Goal: Information Seeking & Learning: Learn about a topic

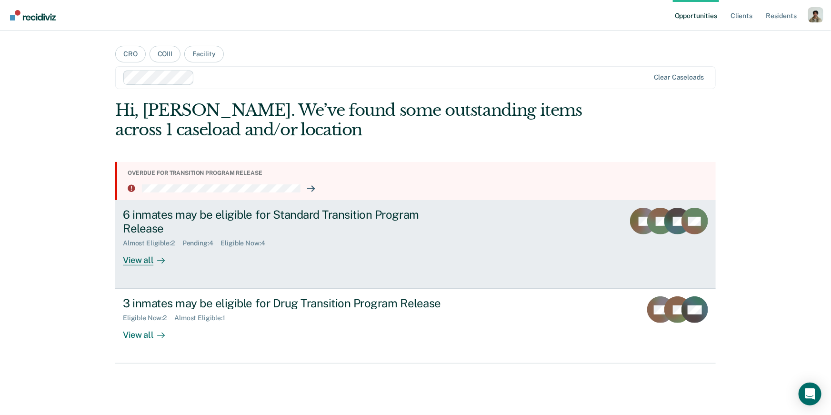
click at [256, 275] on link "6 inmates may be eligible for Standard Transition Program Release Almost Eligib…" at bounding box center [415, 244] width 601 height 89
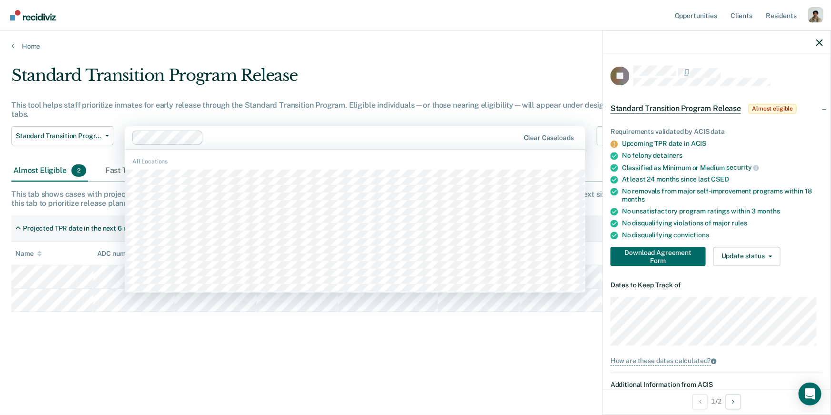
click at [248, 148] on div "Clear caseloads" at bounding box center [355, 137] width 461 height 23
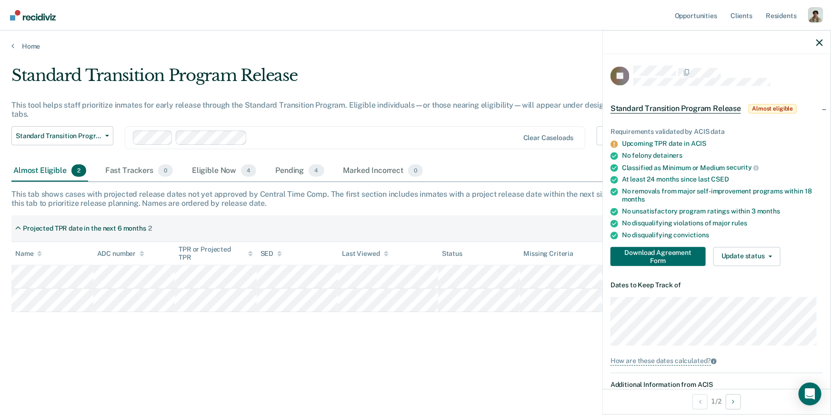
click at [291, 140] on div at bounding box center [385, 137] width 268 height 11
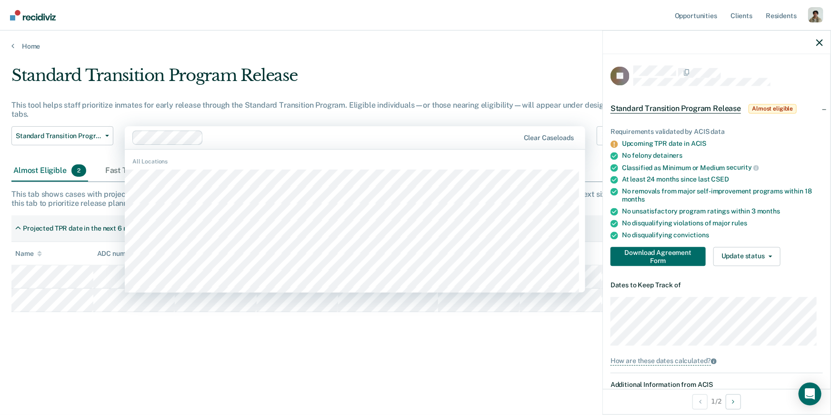
click at [372, 99] on div "Standard Transition Program Release This tool helps staff prioritize inmates fo…" at bounding box center [322, 113] width 623 height 95
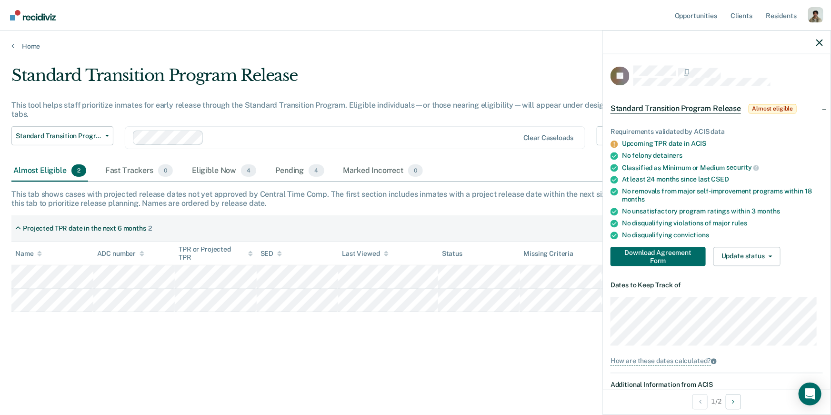
click at [308, 138] on div at bounding box center [363, 137] width 311 height 11
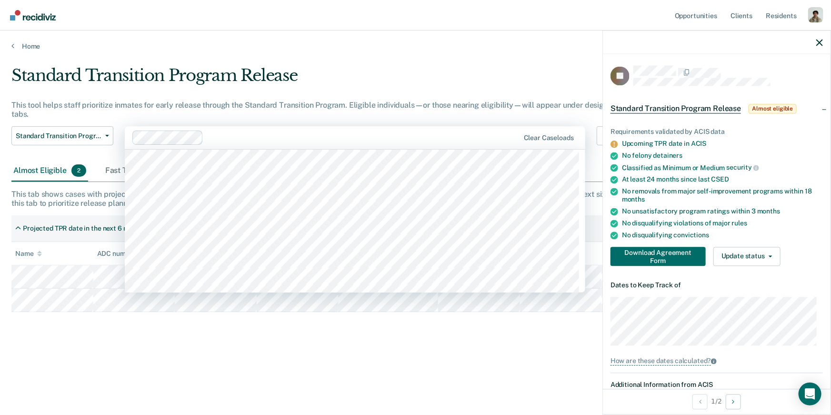
scroll to position [417, 0]
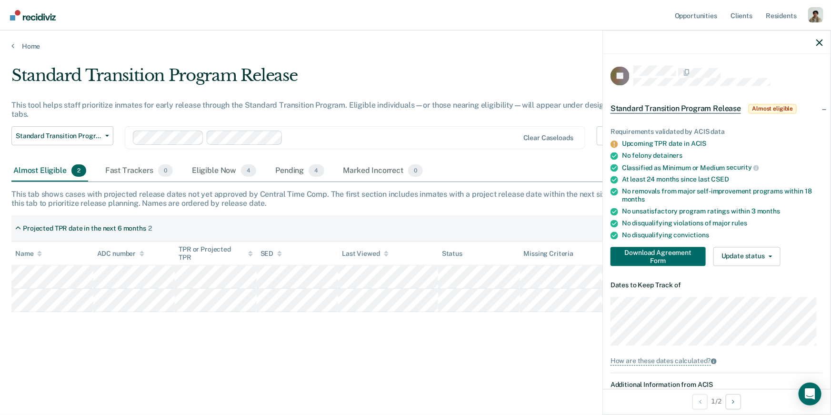
click at [313, 128] on div "Standard Transition Program Release This tool helps staff prioritize inmates fo…" at bounding box center [415, 205] width 808 height 278
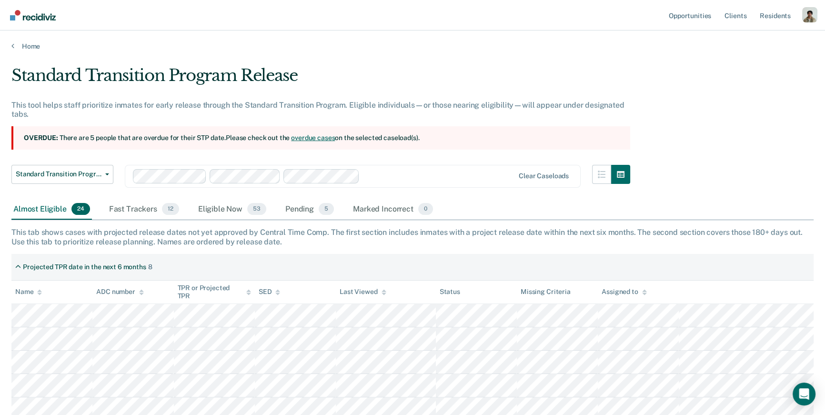
scroll to position [41, 0]
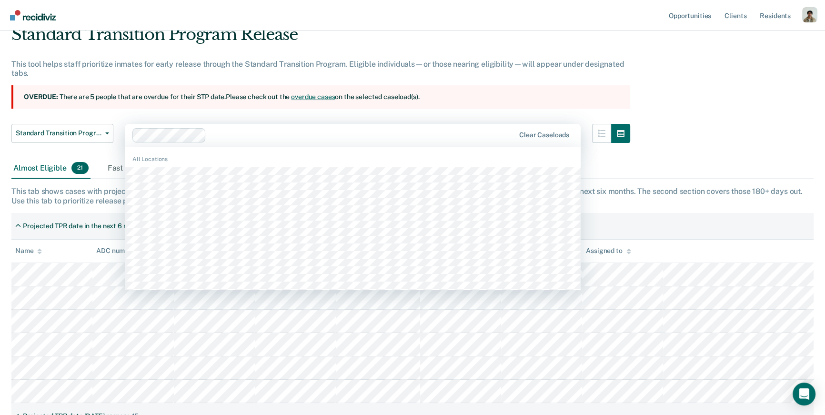
click at [271, 133] on div at bounding box center [362, 135] width 304 height 11
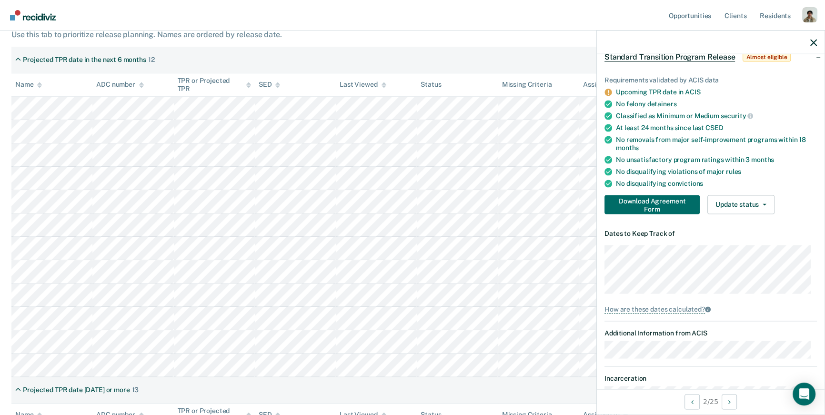
scroll to position [36, 0]
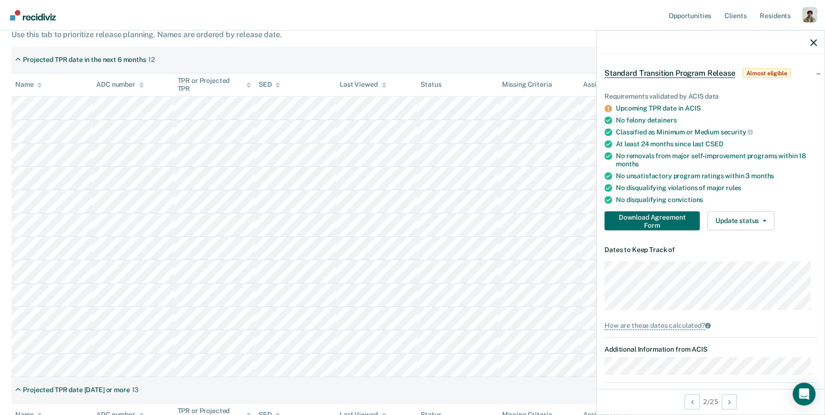
click at [44, 95] on th "Name" at bounding box center [51, 84] width 81 height 23
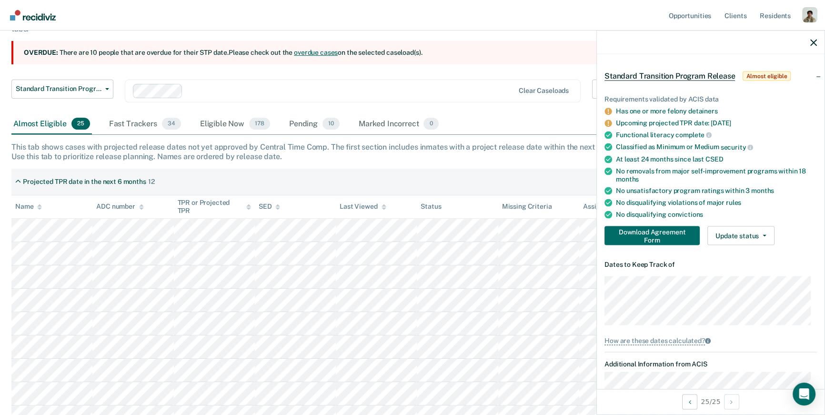
scroll to position [41, 0]
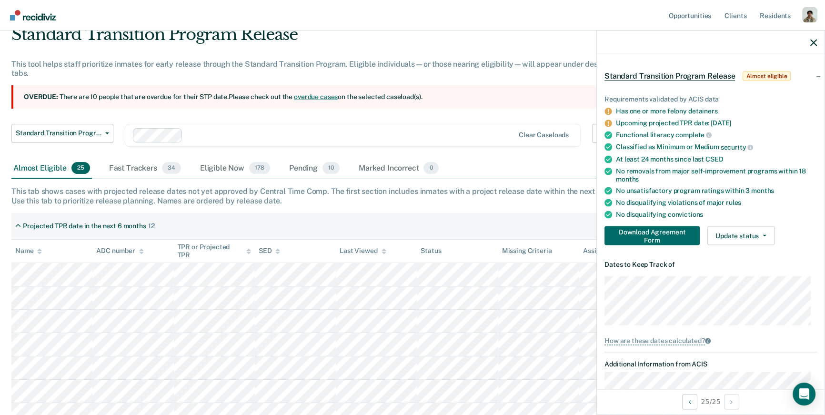
click at [243, 130] on div at bounding box center [350, 135] width 327 height 11
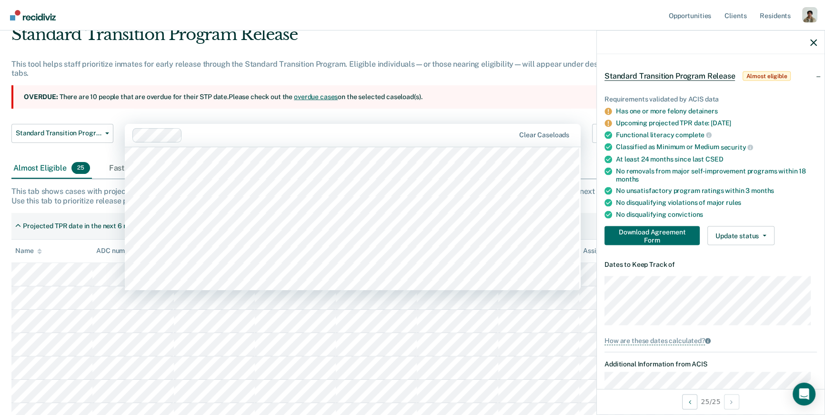
scroll to position [44, 0]
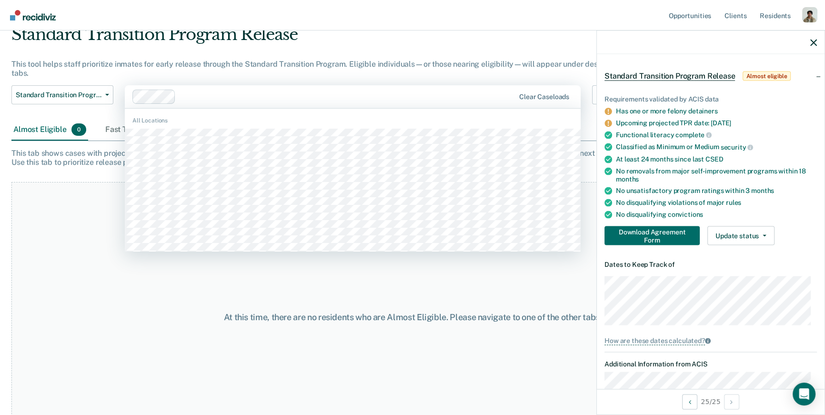
click at [224, 99] on div at bounding box center [347, 96] width 335 height 11
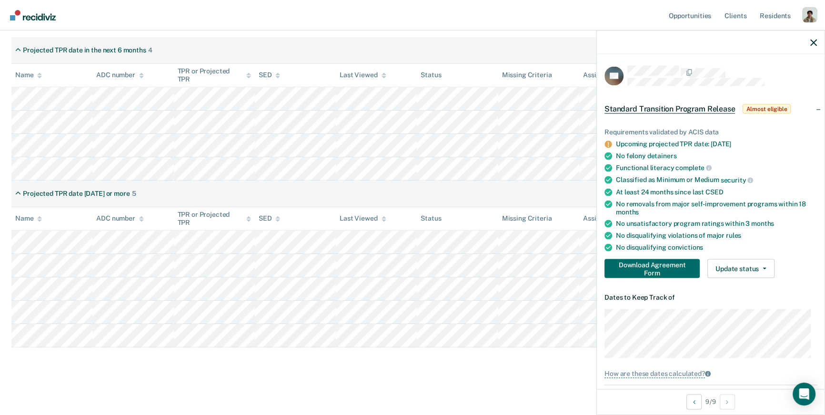
scroll to position [113, 0]
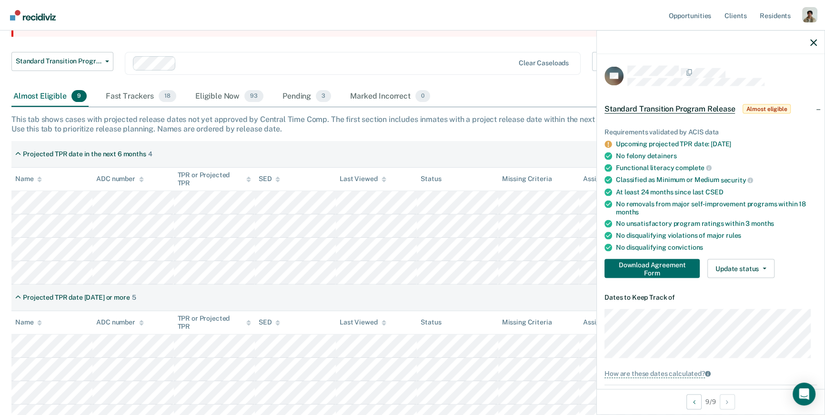
click at [188, 56] on div at bounding box center [324, 63] width 382 height 14
click at [189, 56] on div at bounding box center [324, 63] width 382 height 14
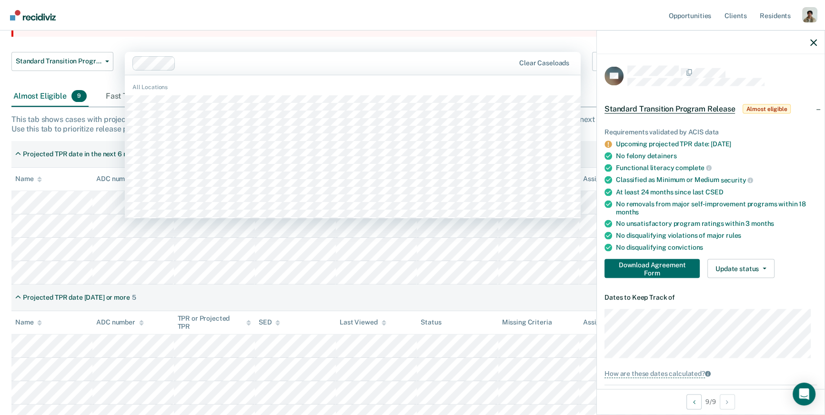
click at [201, 56] on div at bounding box center [323, 63] width 383 height 14
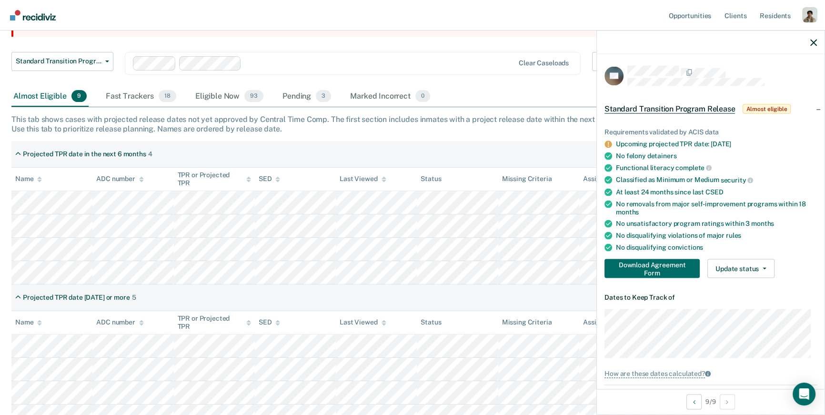
scroll to position [78, 0]
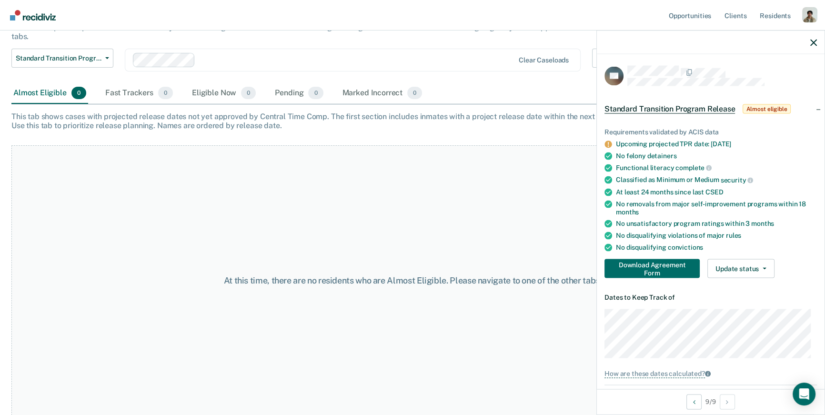
click at [206, 61] on div at bounding box center [356, 59] width 315 height 11
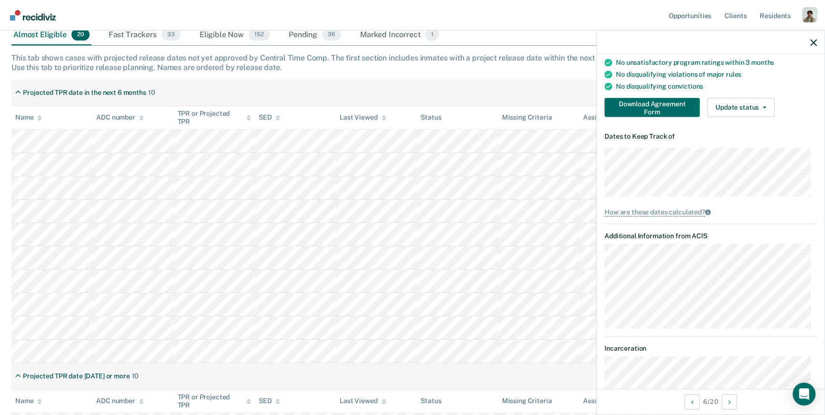
scroll to position [70, 0]
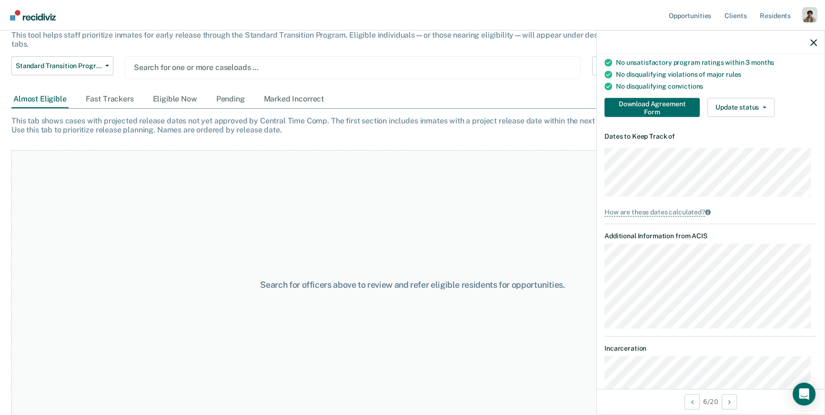
click at [282, 59] on div "Search for one or more caseloads …" at bounding box center [353, 67] width 456 height 23
click at [297, 48] on div "Standard Transition Program Release This tool helps staff prioritize inmates fo…" at bounding box center [320, 43] width 619 height 95
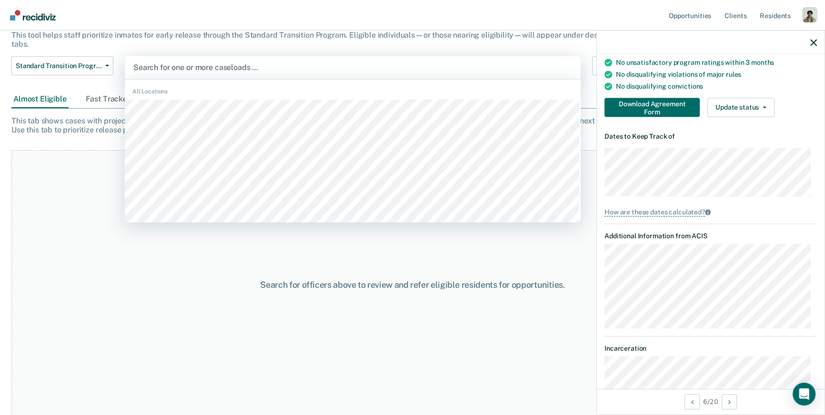
click at [276, 69] on div at bounding box center [352, 67] width 439 height 11
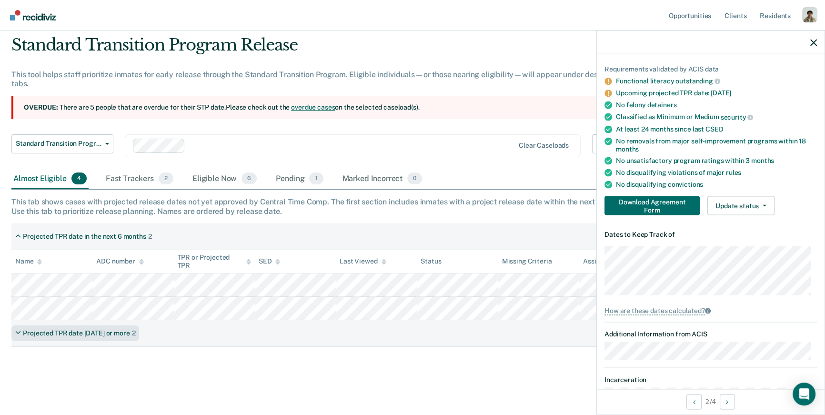
scroll to position [18, 0]
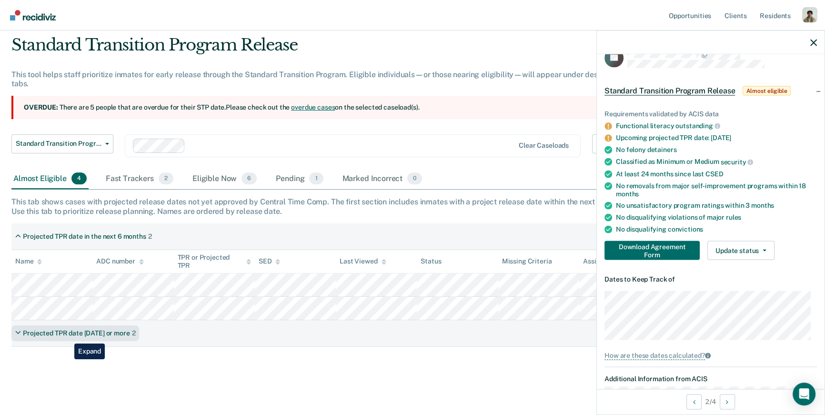
click at [67, 336] on div "Projected TPR date [DATE] or more" at bounding box center [76, 333] width 107 height 8
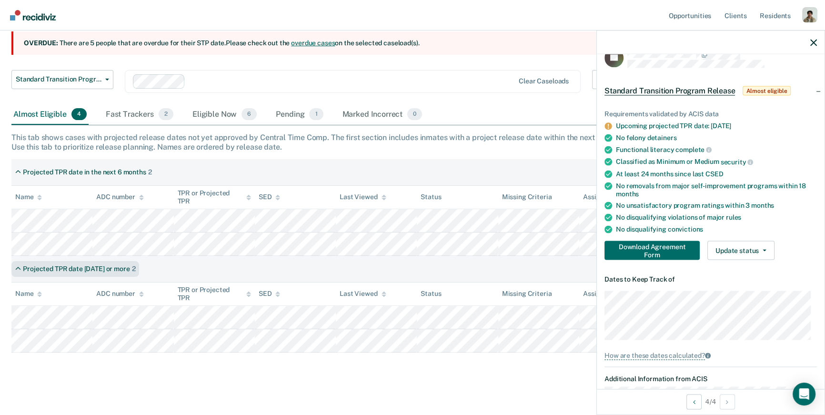
scroll to position [22, 0]
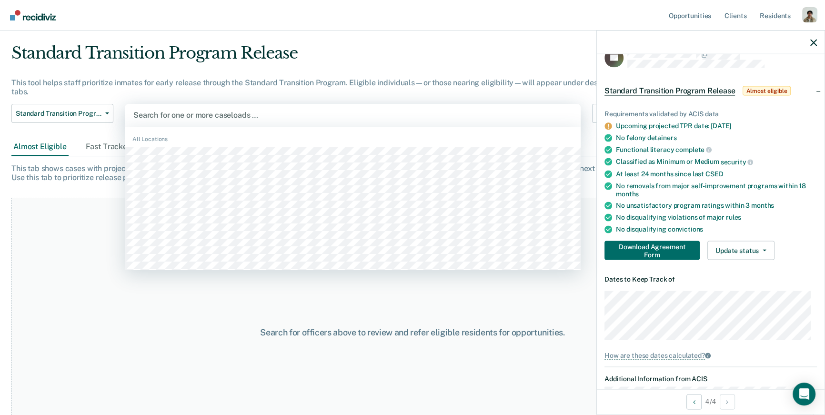
click at [220, 114] on div at bounding box center [352, 115] width 439 height 11
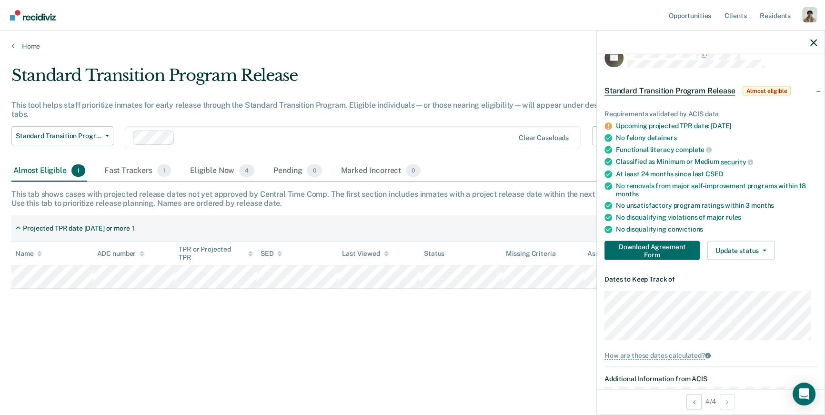
scroll to position [0, 0]
click at [166, 197] on div "This tab shows cases with projected release dates not yet approved by Central T…" at bounding box center [415, 199] width 808 height 18
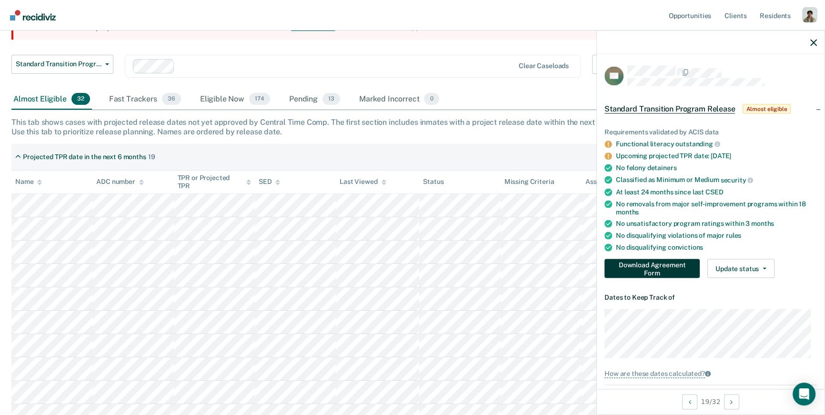
scroll to position [21, 0]
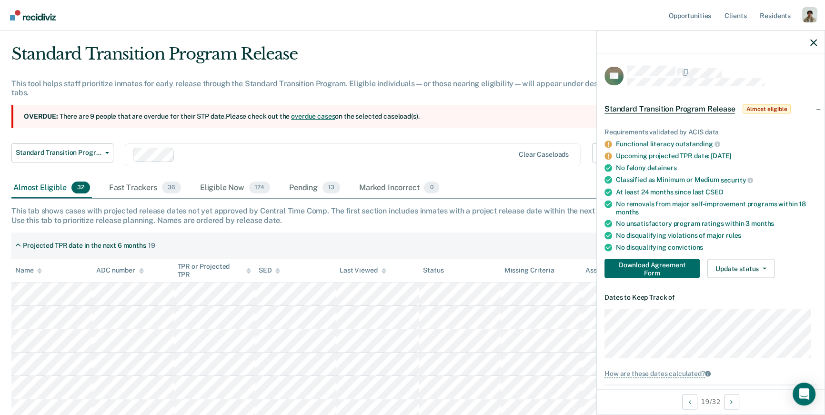
click at [222, 159] on div at bounding box center [346, 154] width 335 height 11
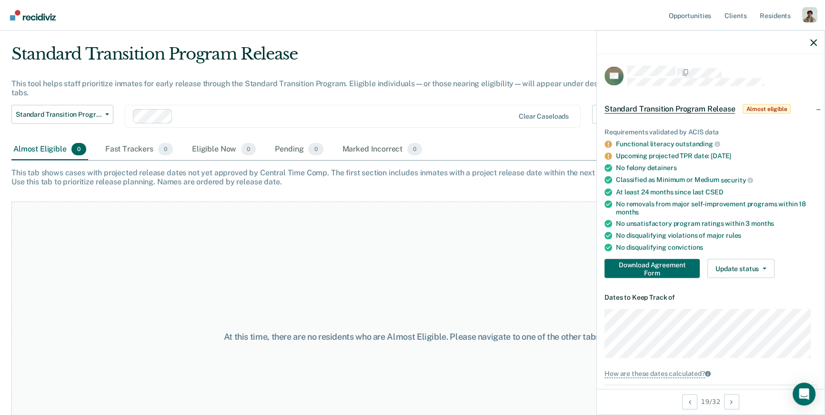
click at [167, 154] on div "Fast Trackers 0" at bounding box center [138, 149] width 71 height 21
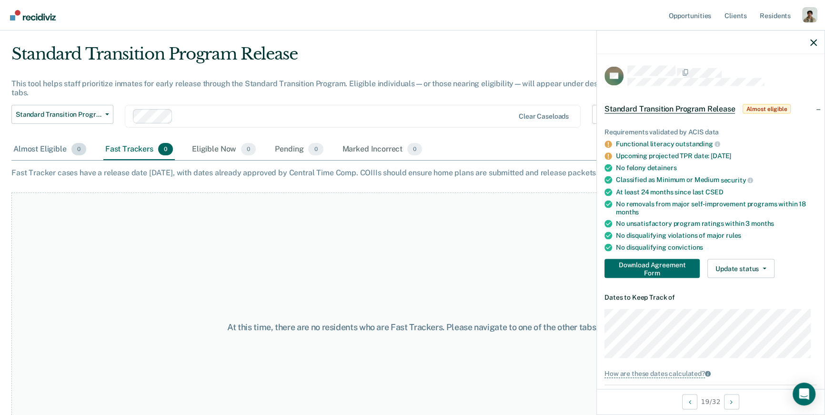
click at [84, 148] on span "0" at bounding box center [78, 149] width 15 height 12
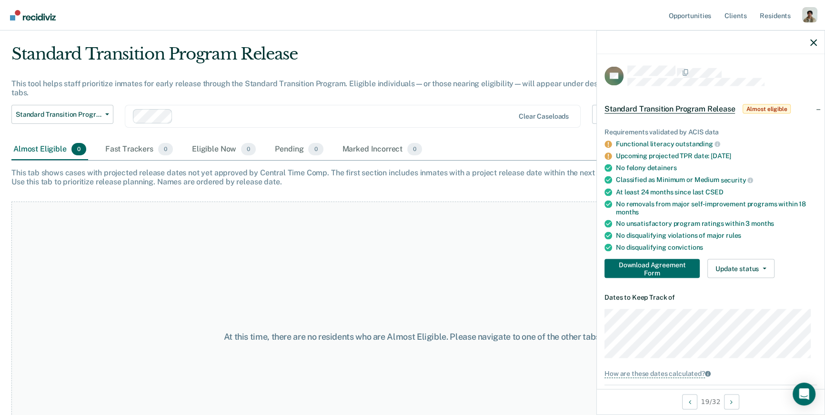
click at [282, 98] on div "Standard Transition Program Release This tool helps staff prioritize inmates fo…" at bounding box center [320, 91] width 619 height 95
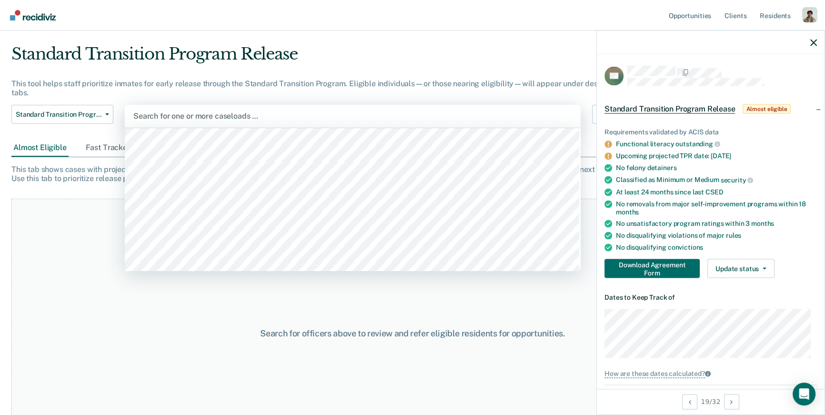
scroll to position [0, 0]
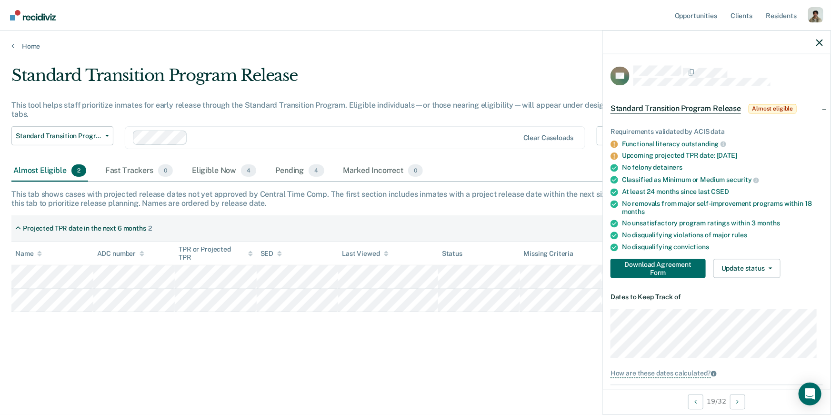
click at [192, 195] on div "This tab shows cases with projected release dates not yet approved by Central T…" at bounding box center [415, 199] width 808 height 18
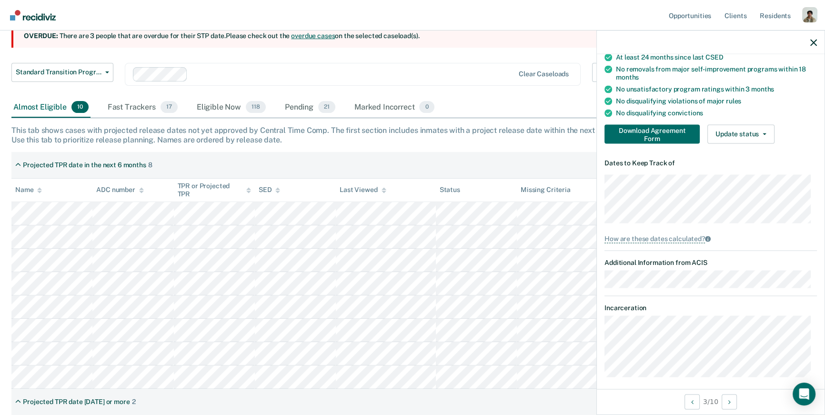
scroll to position [101, 0]
click at [768, 230] on dl "Dates to Keep Track of How are these dates calculated?" at bounding box center [710, 201] width 212 height 84
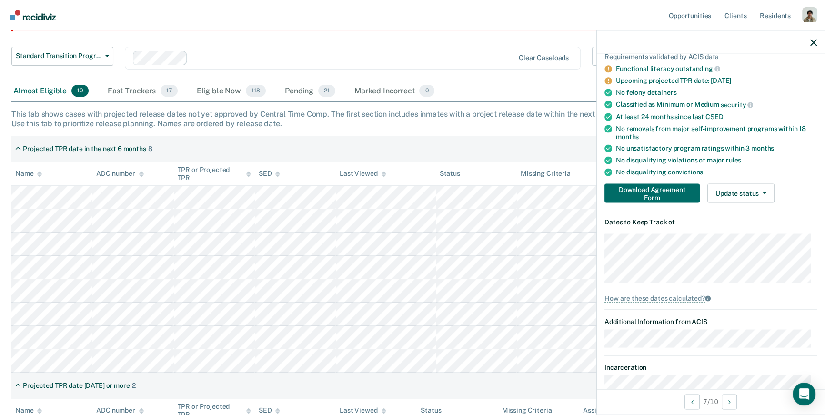
scroll to position [31, 0]
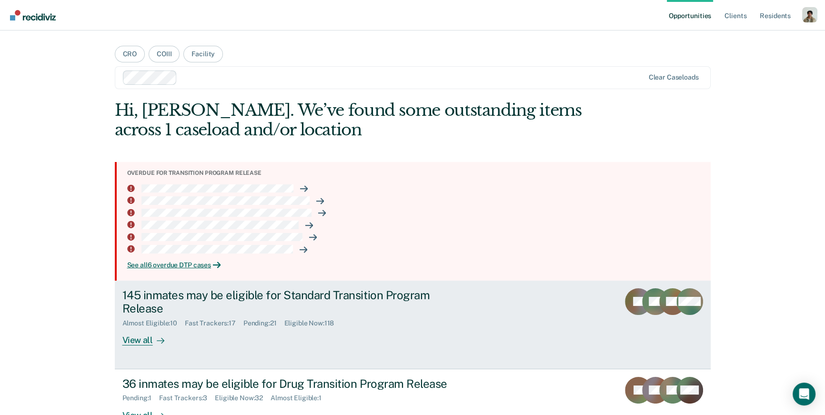
scroll to position [17, 0]
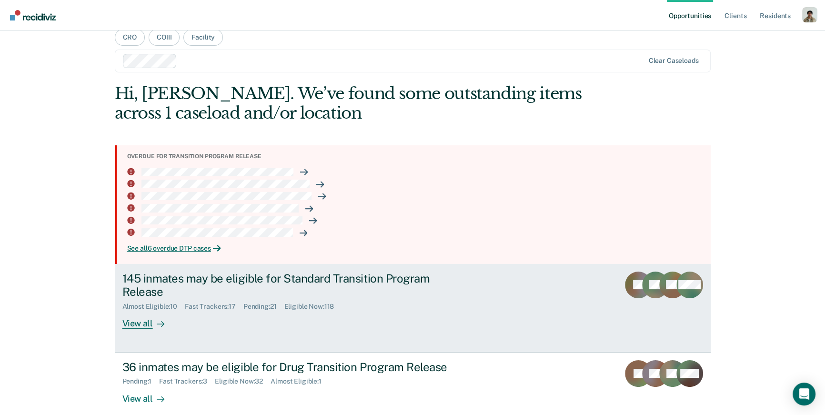
click at [175, 321] on div "145 inmates may be eligible for Standard Transition Program Release Almost Elig…" at bounding box center [300, 300] width 357 height 58
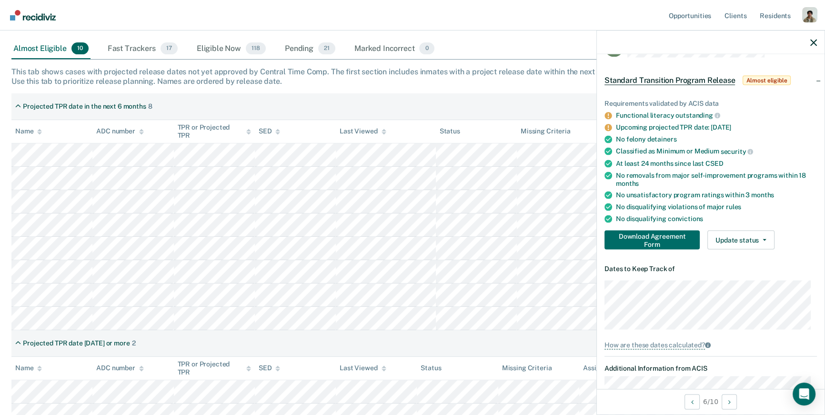
scroll to position [23, 0]
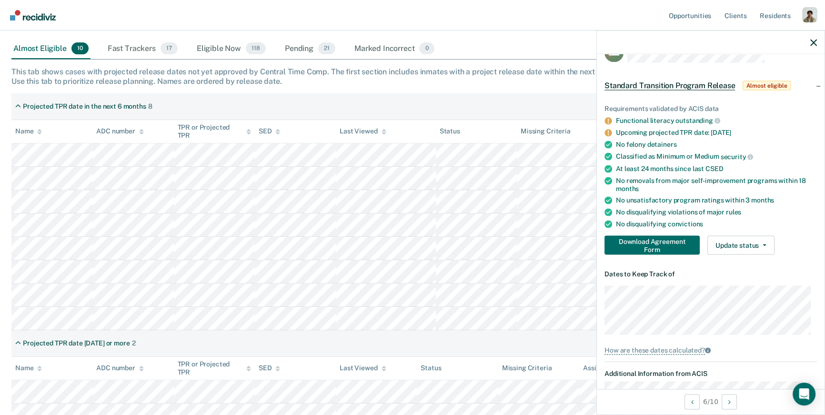
click at [705, 145] on div "No felony detainers" at bounding box center [716, 145] width 201 height 8
click at [707, 145] on div "No felony detainers" at bounding box center [716, 145] width 201 height 8
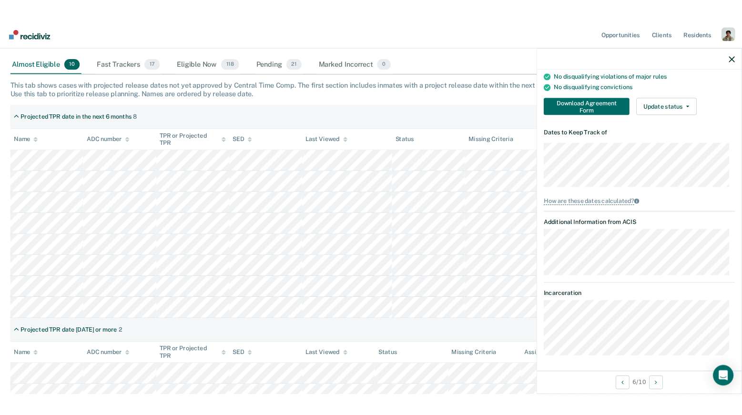
scroll to position [0, 0]
